Goal: Contribute content

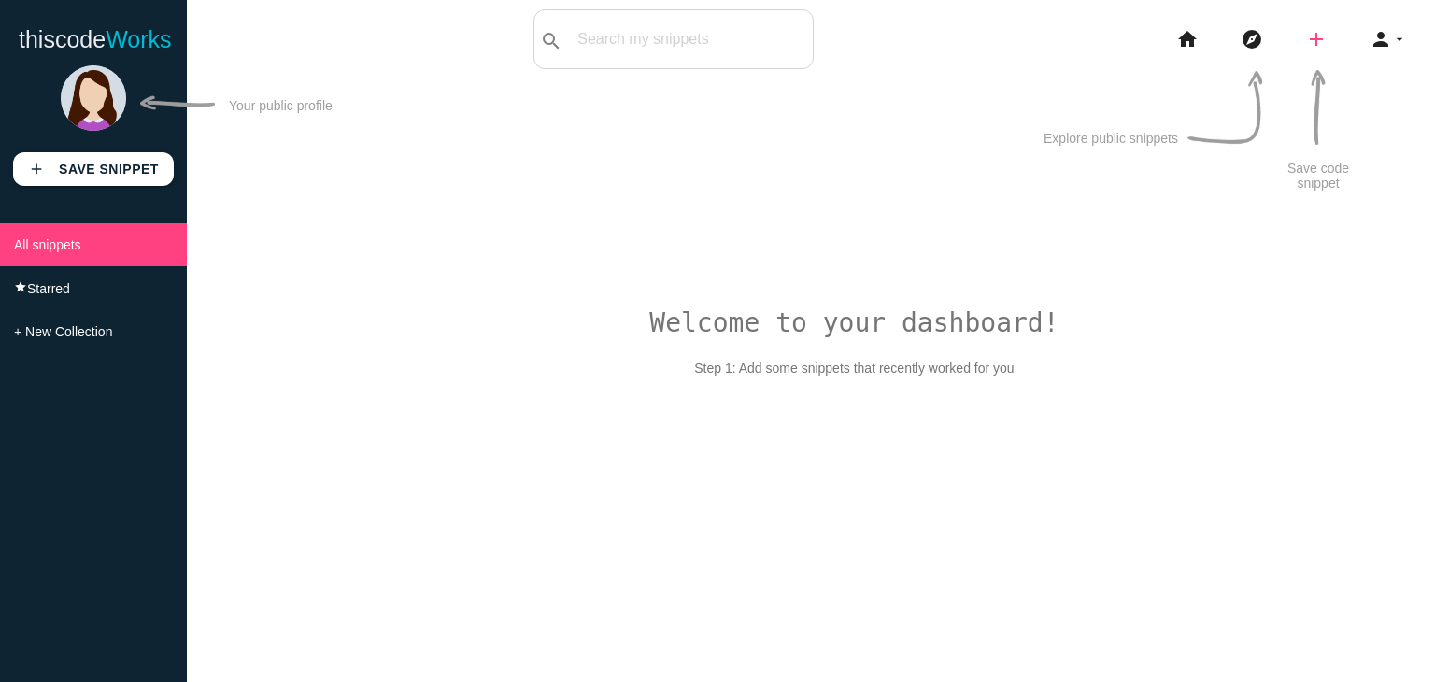
click at [1321, 43] on icon "add" at bounding box center [1316, 39] width 22 height 60
click at [1375, 37] on link "code Snippet" at bounding box center [1356, 32] width 131 height 47
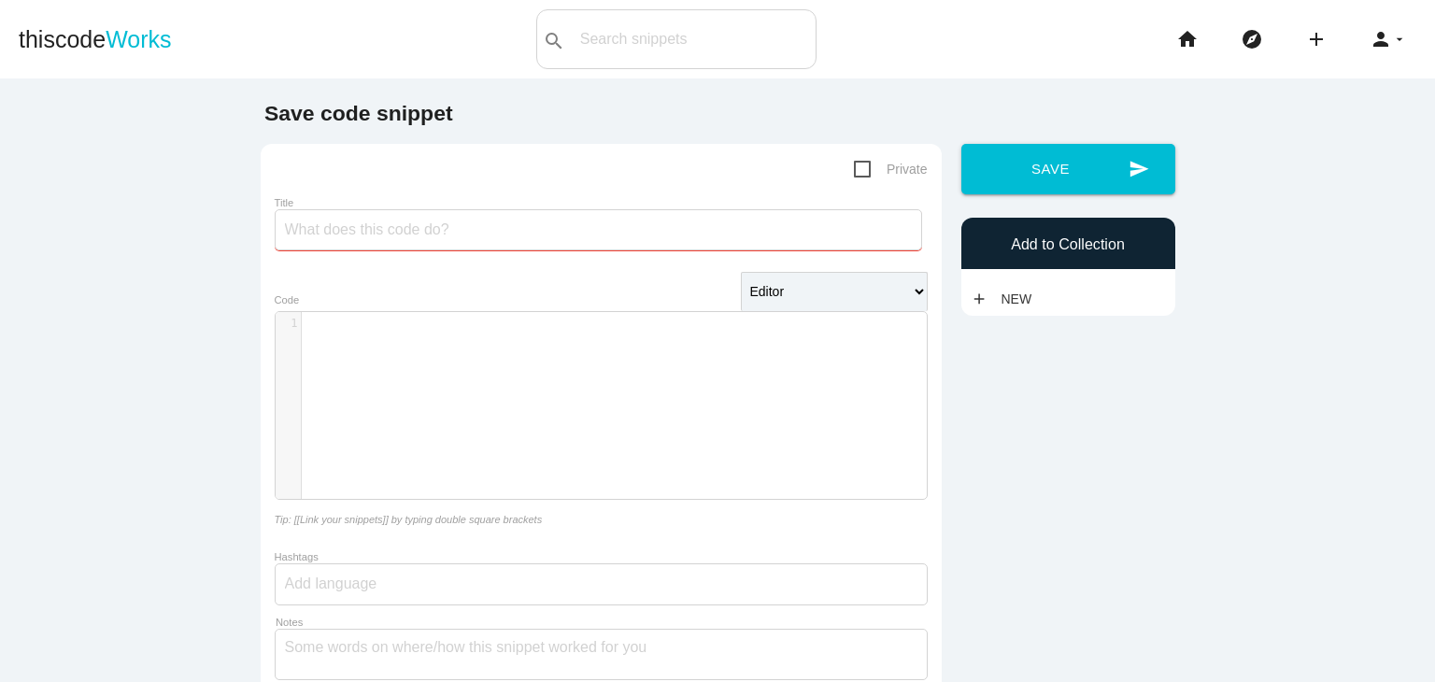
paste input "Banking App Development Company Insights: Driving Innovation in the Future of F…"
type input "Banking App Development Company Insights: Driving Innovation in the Future of F…"
click at [443, 355] on div "​ x 1 ​" at bounding box center [615, 419] width 679 height 215
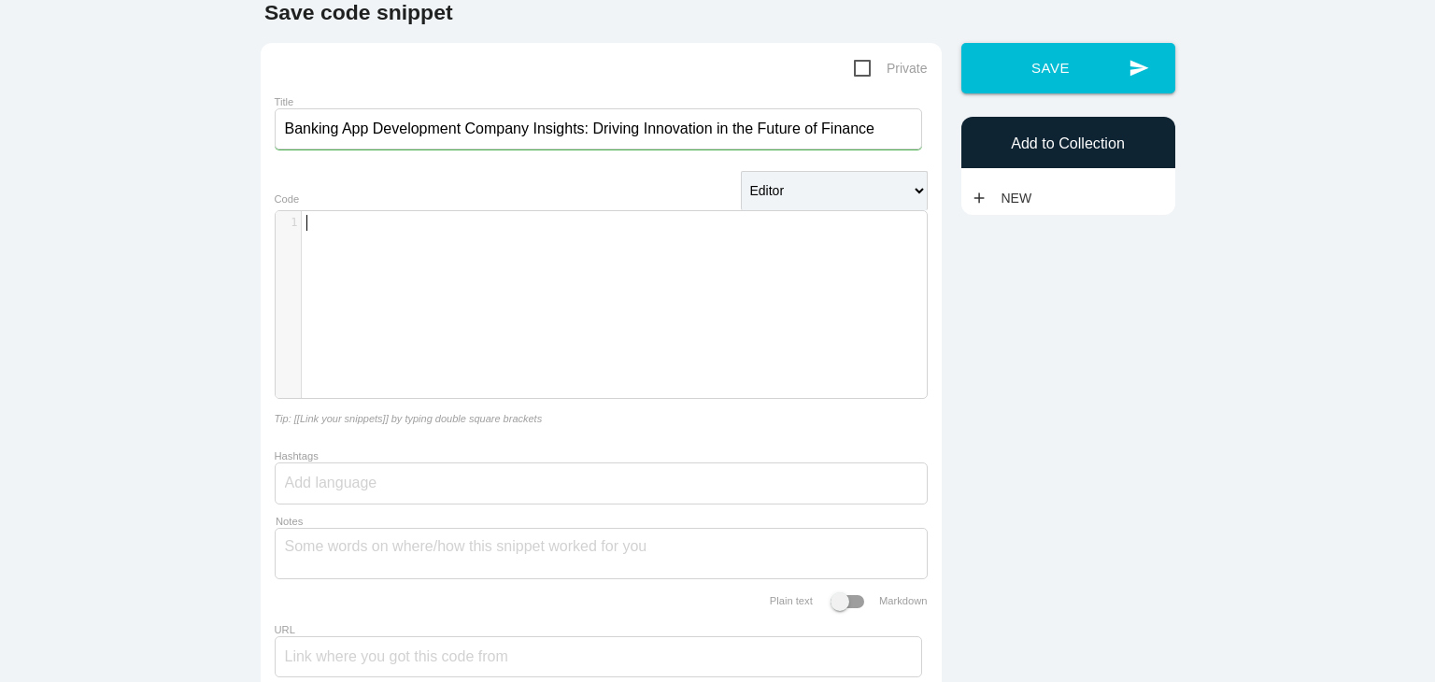
scroll to position [0, 0]
